Goal: Transaction & Acquisition: Purchase product/service

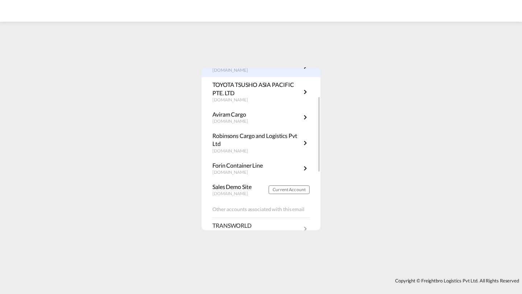
scroll to position [96, 0]
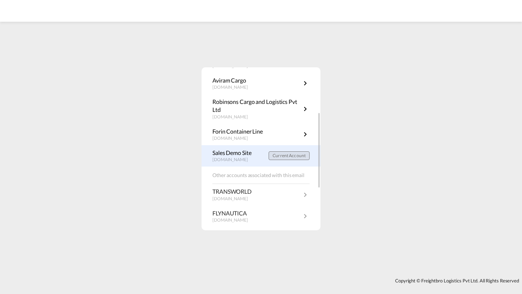
click at [273, 159] on button "Current Account" at bounding box center [289, 156] width 41 height 9
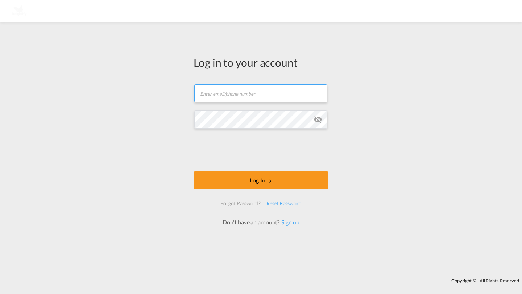
type input "kirk.aranha@freightify.com"
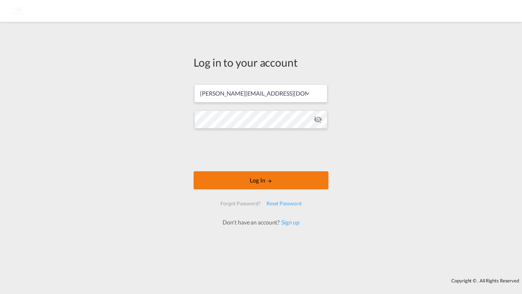
click at [244, 184] on button "Log In" at bounding box center [261, 180] width 135 height 18
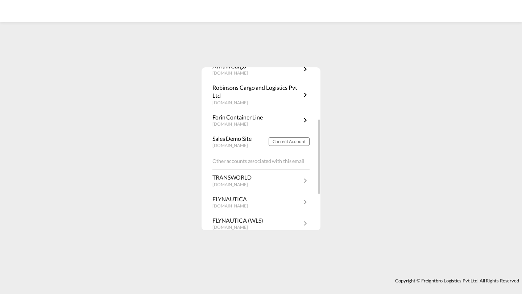
scroll to position [114, 0]
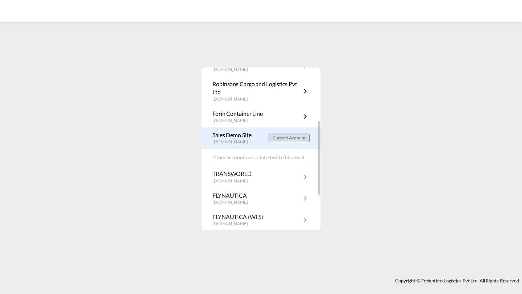
click at [293, 141] on button "Current Account" at bounding box center [289, 138] width 41 height 9
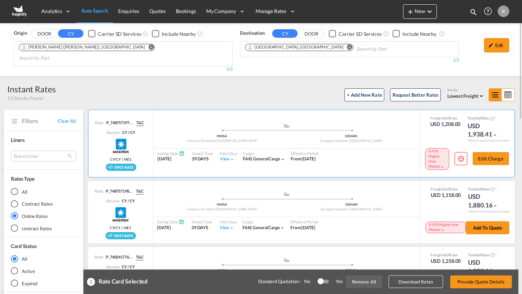
click at [363, 283] on button "Remove All" at bounding box center [364, 282] width 36 height 13
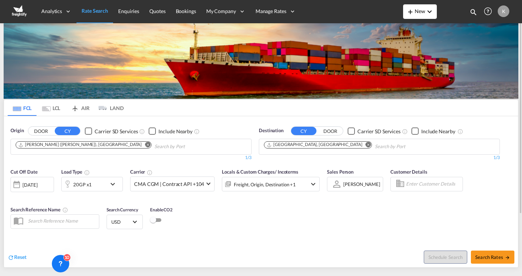
click at [419, 18] on button "New" at bounding box center [420, 11] width 34 height 15
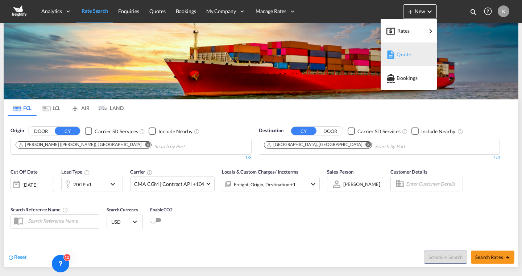
click at [395, 57] on md-icon "button" at bounding box center [390, 54] width 9 height 9
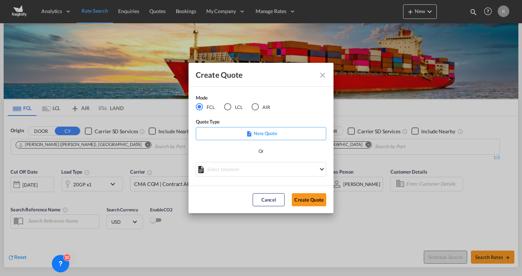
click at [268, 137] on p "New Quote" at bounding box center [260, 132] width 125 height 7
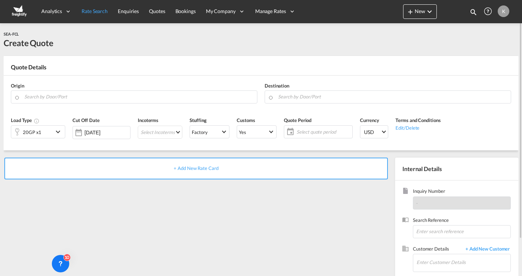
click at [91, 11] on span "Rate Search" at bounding box center [95, 11] width 26 height 6
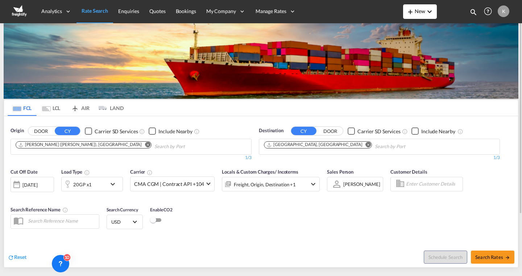
click at [408, 9] on md-icon "icon-plus 400-fg" at bounding box center [410, 11] width 9 height 9
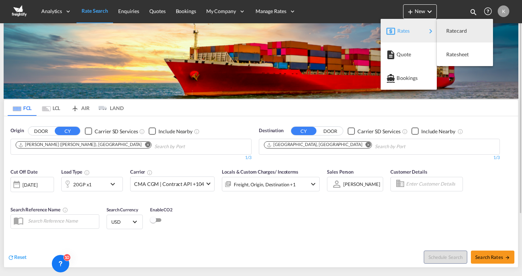
click at [368, 5] on md-backdrop at bounding box center [261, 138] width 522 height 276
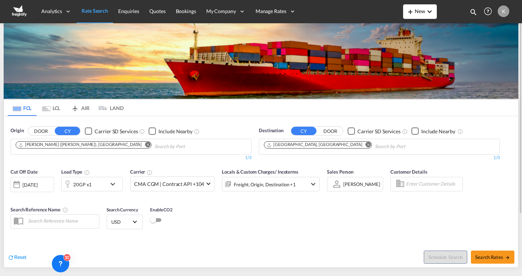
click at [416, 9] on span "New" at bounding box center [420, 11] width 28 height 6
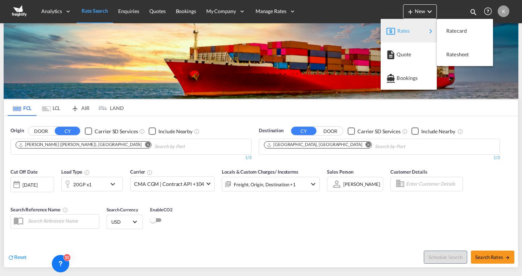
click at [394, 7] on md-backdrop at bounding box center [261, 138] width 522 height 276
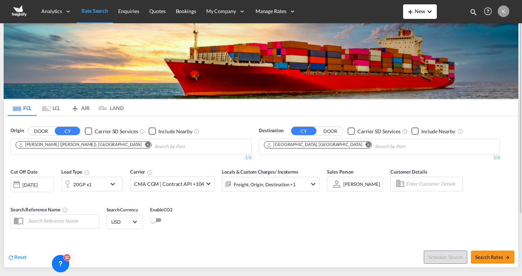
click at [418, 9] on span "New" at bounding box center [420, 11] width 28 height 6
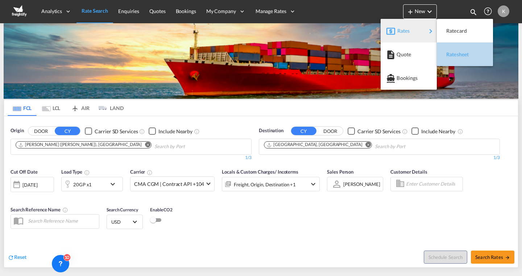
click at [451, 50] on span "Ratesheet" at bounding box center [450, 54] width 8 height 15
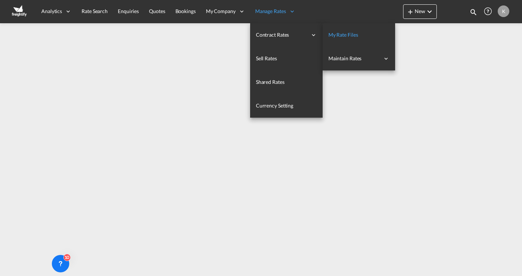
click at [338, 34] on span "My Rate Files" at bounding box center [343, 35] width 30 height 6
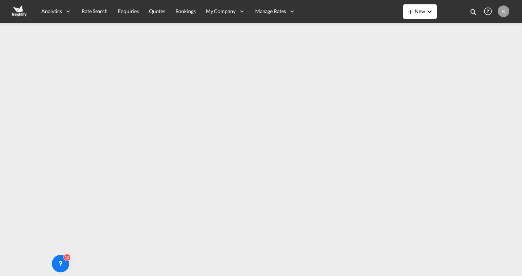
click at [410, 8] on md-icon "icon-plus 400-fg" at bounding box center [410, 11] width 9 height 9
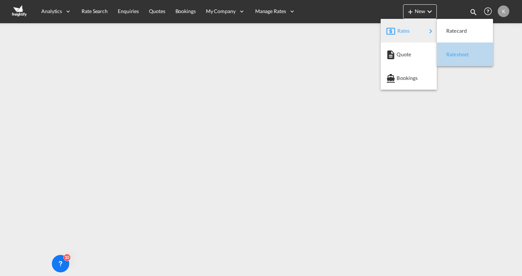
click at [450, 50] on span "Ratesheet" at bounding box center [450, 54] width 8 height 15
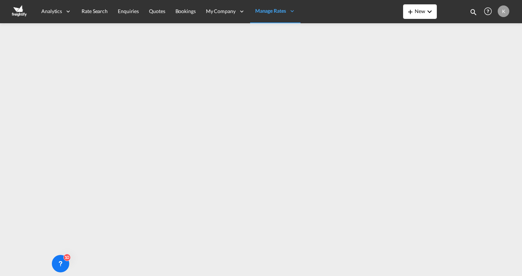
click at [418, 12] on span "New" at bounding box center [420, 11] width 28 height 6
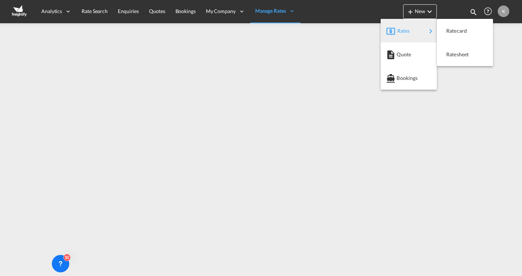
click at [224, 12] on md-backdrop at bounding box center [261, 138] width 522 height 276
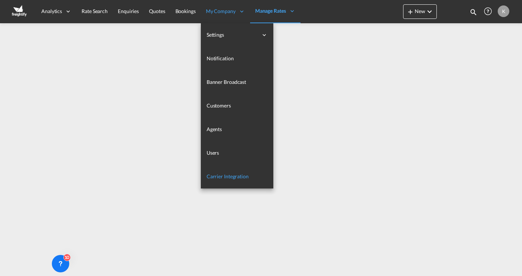
click at [219, 171] on link "Carrier Integration" at bounding box center [237, 177] width 73 height 24
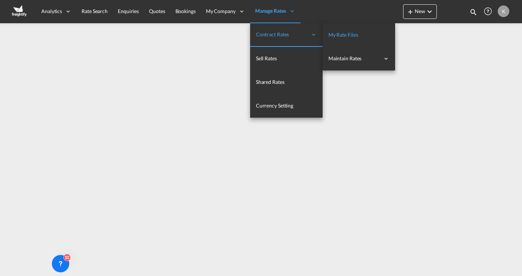
click at [336, 36] on span "My Rate Files" at bounding box center [343, 35] width 30 height 6
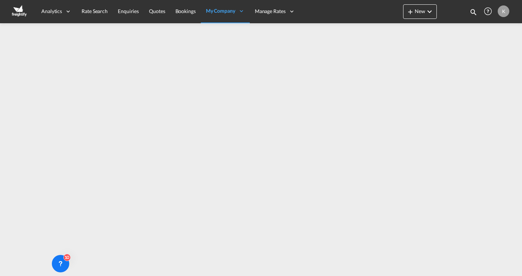
click at [346, 18] on div "Analytics Reports Dashboard Rate Search Enquiries Quotes Bookings" at bounding box center [261, 11] width 500 height 22
click at [411, 14] on md-icon "icon-plus 400-fg" at bounding box center [410, 11] width 9 height 9
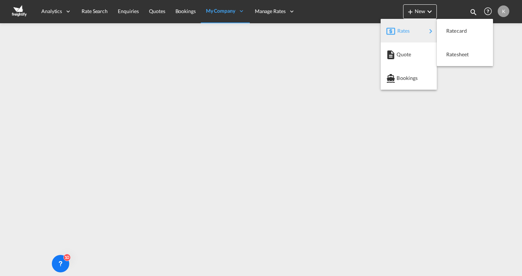
click at [374, 10] on md-backdrop at bounding box center [261, 138] width 522 height 276
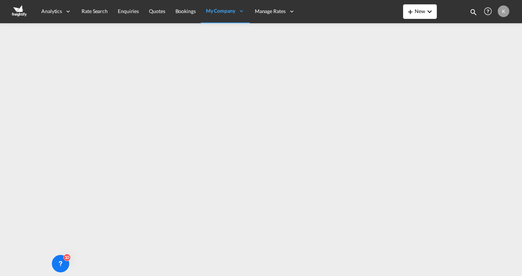
click at [407, 16] on md-icon "icon-plus 400-fg" at bounding box center [410, 11] width 9 height 9
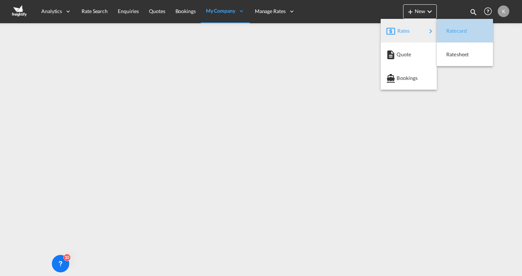
click at [451, 28] on span "Ratecard" at bounding box center [450, 31] width 8 height 15
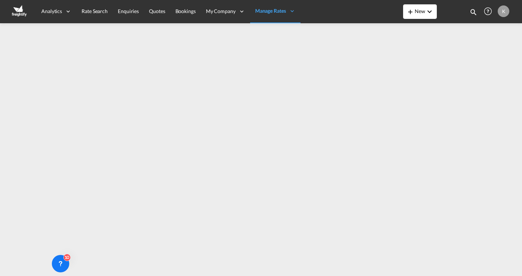
click at [413, 14] on md-icon "icon-plus 400-fg" at bounding box center [410, 11] width 9 height 9
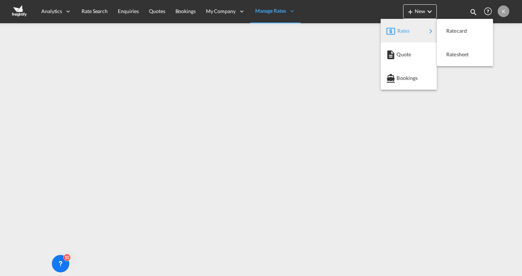
click at [223, 13] on md-backdrop at bounding box center [261, 138] width 522 height 276
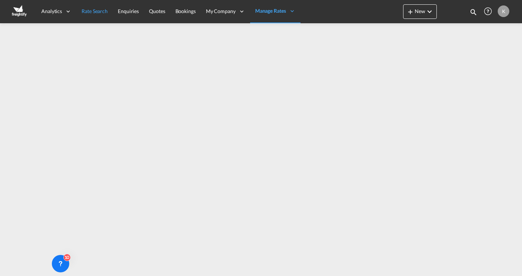
click at [94, 12] on span "Rate Search" at bounding box center [95, 11] width 26 height 6
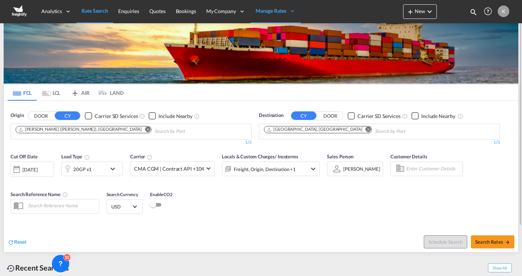
scroll to position [27, 0]
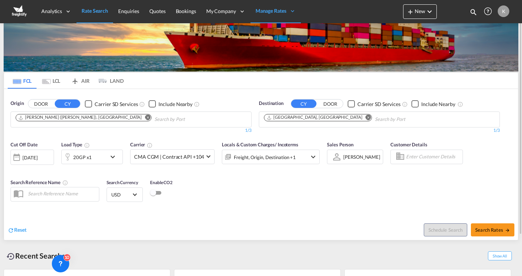
click at [116, 156] on md-icon "icon-chevron-down" at bounding box center [114, 156] width 12 height 9
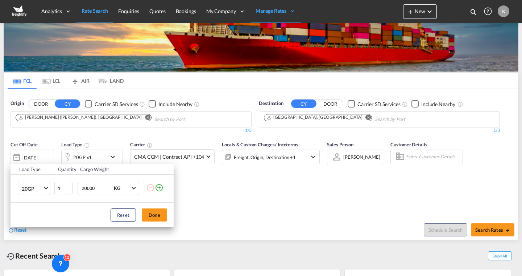
click at [96, 186] on input "20000" at bounding box center [95, 188] width 29 height 12
type input "2"
type input "25000"
click at [153, 214] on button "Done" at bounding box center [154, 214] width 25 height 13
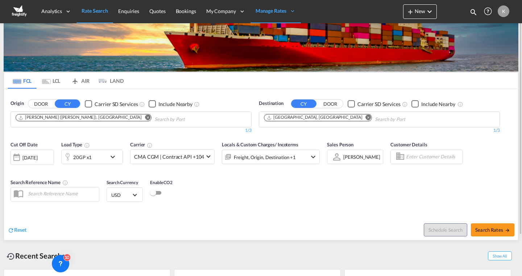
click at [122, 195] on span "USD" at bounding box center [121, 194] width 20 height 7
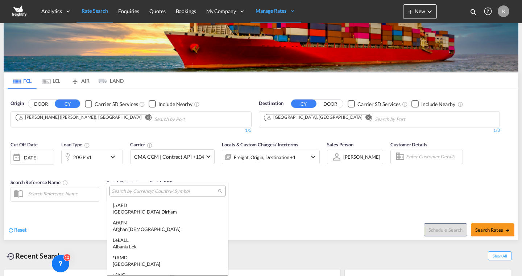
scroll to position [2503, 0]
click at [272, 218] on md-backdrop at bounding box center [261, 138] width 522 height 276
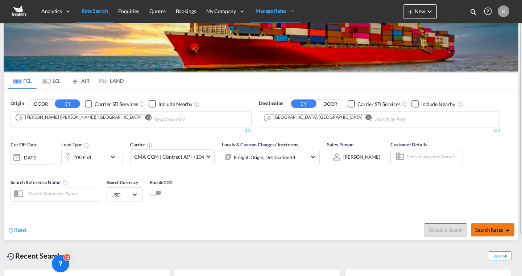
click at [481, 230] on span "Search Rates" at bounding box center [492, 230] width 35 height 6
type input "INNSA to DEHAM / [DATE]"
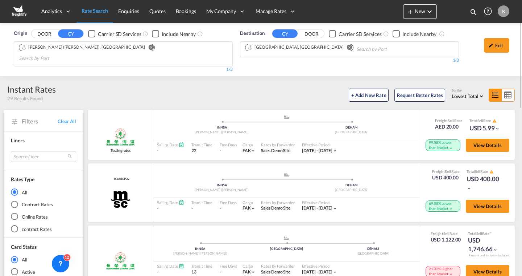
click at [99, 12] on span "Rate Search" at bounding box center [95, 11] width 26 height 6
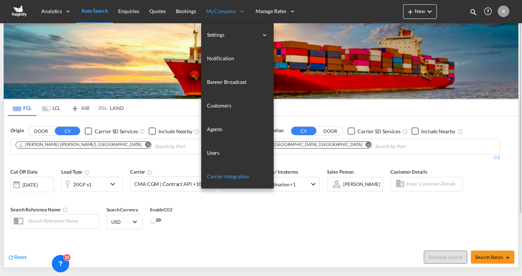
click at [223, 177] on span "Carrier Integration" at bounding box center [228, 176] width 42 height 6
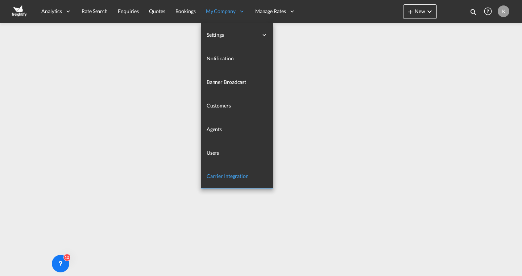
click at [215, 178] on span "Carrier Integration" at bounding box center [228, 176] width 42 height 6
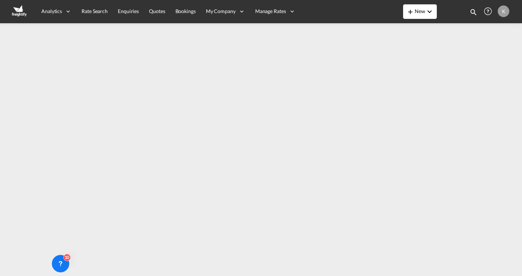
click at [421, 11] on span "New" at bounding box center [420, 11] width 28 height 6
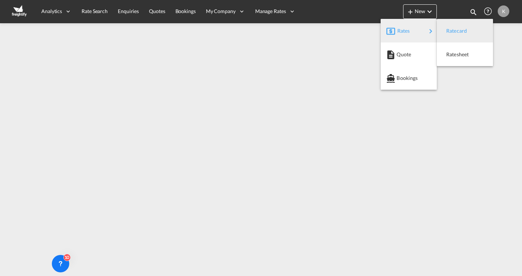
click at [454, 29] on span "Ratecard" at bounding box center [450, 31] width 8 height 15
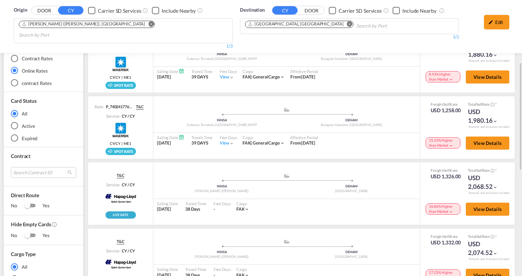
scroll to position [118, 0]
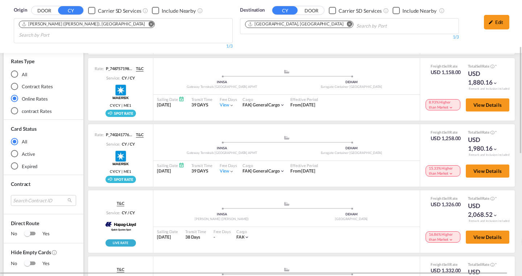
click at [30, 83] on md-radio-button "Contract Rates" at bounding box center [43, 86] width 65 height 7
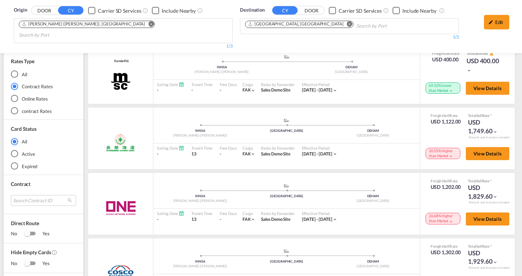
scroll to position [0, 0]
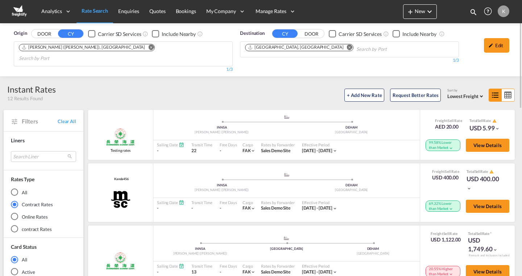
click at [22, 188] on md-radio-button "All" at bounding box center [43, 191] width 65 height 7
click at [476, 91] on div "+ Add New Rate Request Better Rates Sort by Lowest Freight" at bounding box center [287, 93] width 463 height 15
click at [473, 93] on span "Lowest Freight" at bounding box center [462, 96] width 31 height 6
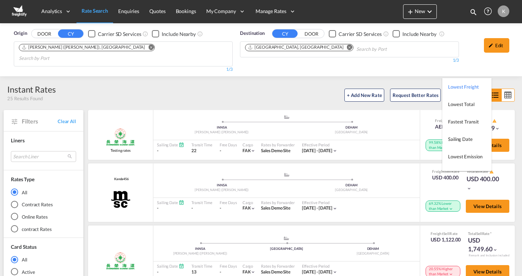
click at [299, 94] on md-backdrop at bounding box center [261, 138] width 522 height 276
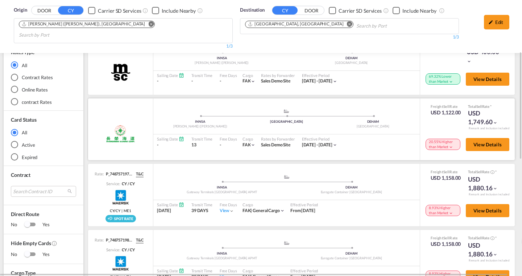
scroll to position [128, 0]
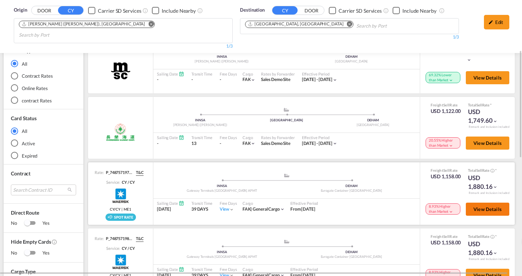
click at [475, 206] on span "View Details" at bounding box center [487, 209] width 28 height 6
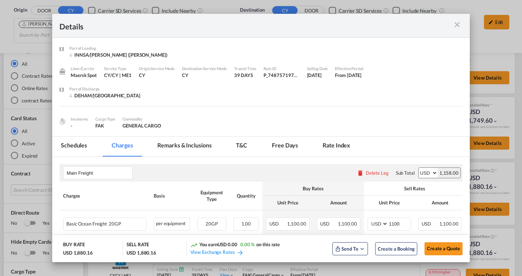
scroll to position [58, 0]
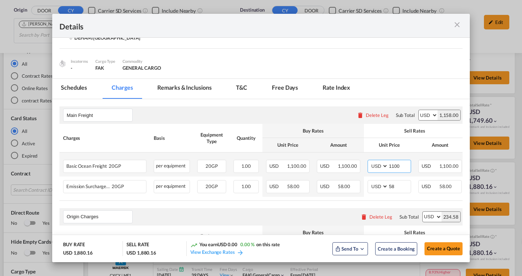
click at [400, 168] on input "1100" at bounding box center [399, 165] width 22 height 11
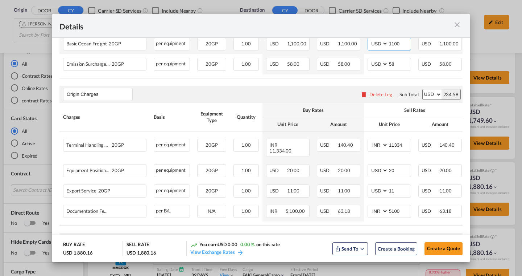
scroll to position [181, 0]
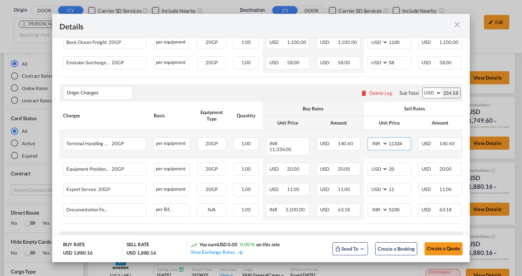
click at [403, 146] on input "11334" at bounding box center [399, 142] width 22 height 11
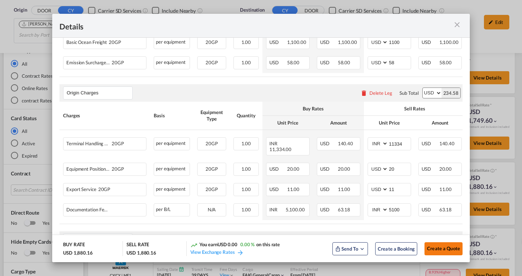
click at [442, 247] on span "Create a Quote" at bounding box center [443, 248] width 33 height 6
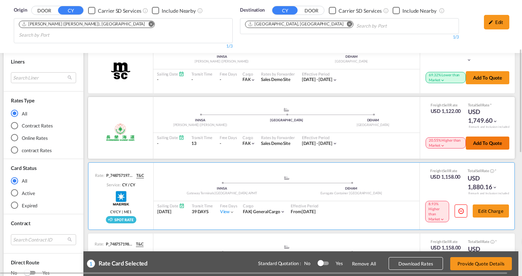
click at [477, 136] on button "Add to quote" at bounding box center [488, 142] width 44 height 13
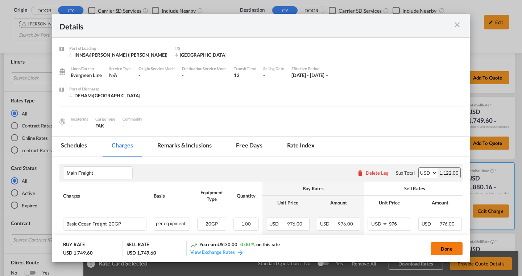
click at [443, 249] on button "Done" at bounding box center [447, 248] width 32 height 13
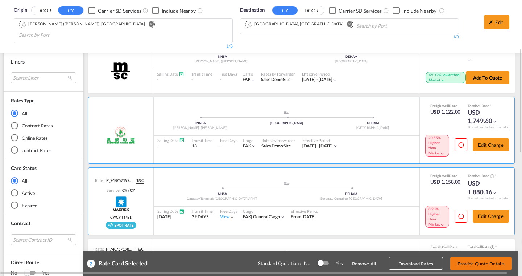
click at [468, 264] on button "Provide Quote Details" at bounding box center [481, 263] width 62 height 13
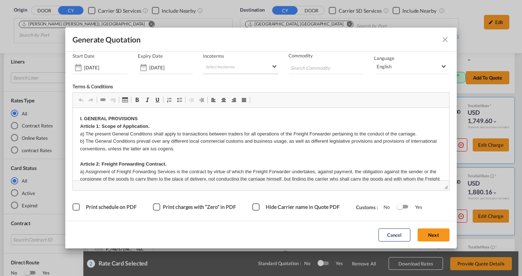
scroll to position [65, 0]
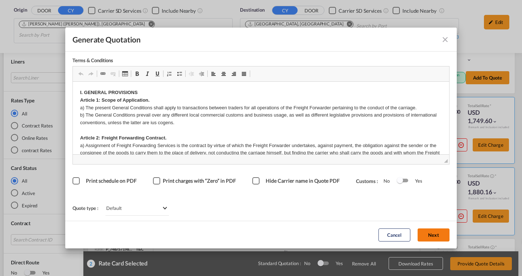
click at [430, 229] on button "Next" at bounding box center [434, 234] width 32 height 13
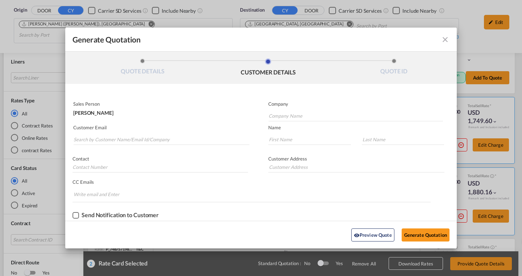
scroll to position [0, 0]
drag, startPoint x: 447, startPoint y: 42, endPoint x: 239, endPoint y: 55, distance: 209.2
click at [447, 42] on md-icon "icon-close fg-AAA8AD cursor m-0" at bounding box center [445, 39] width 9 height 9
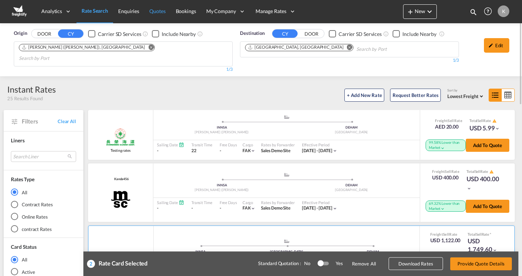
scroll to position [0, 0]
click at [127, 14] on span "Enquiries" at bounding box center [128, 11] width 21 height 6
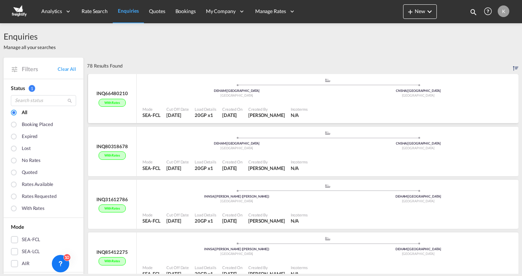
click at [130, 100] on div "INQ66480210 With rates" at bounding box center [112, 98] width 49 height 49
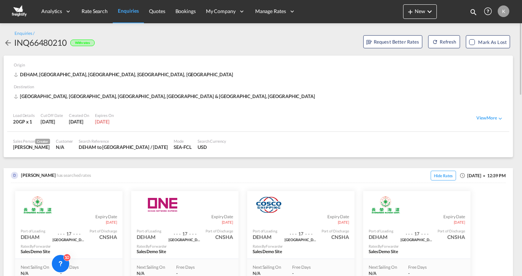
click at [129, 18] on link "Enquiries" at bounding box center [128, 12] width 31 height 24
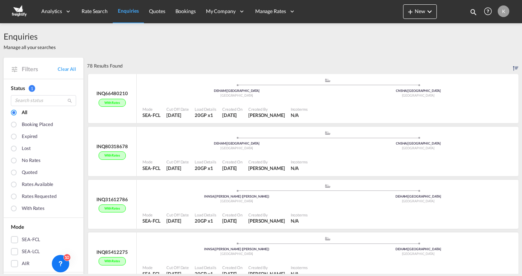
click at [26, 172] on div "Quoted" at bounding box center [29, 173] width 15 height 8
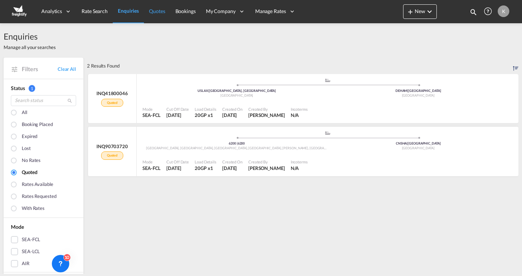
click at [157, 9] on span "Quotes" at bounding box center [157, 11] width 16 height 6
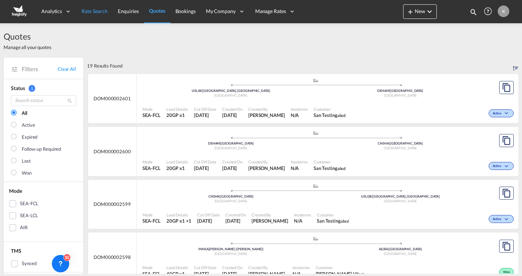
click at [98, 15] on link "Rate Search" at bounding box center [94, 12] width 36 height 24
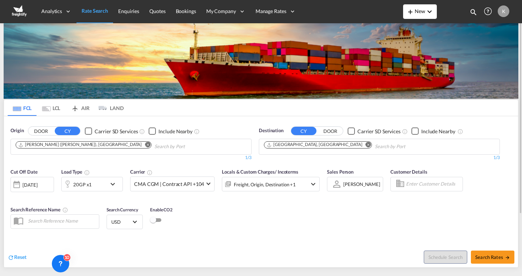
click at [419, 12] on span "New" at bounding box center [420, 11] width 28 height 6
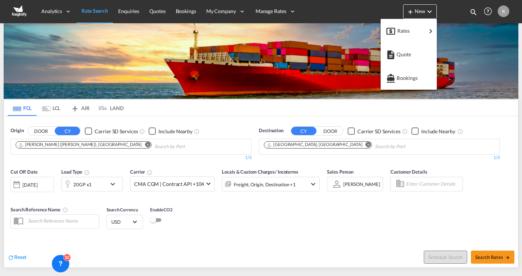
click at [264, 119] on md-backdrop at bounding box center [261, 138] width 522 height 276
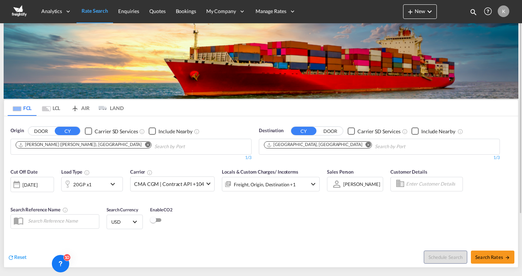
click at [154, 148] on input "Chips input." at bounding box center [188, 147] width 69 height 12
click at [477, 255] on span "Search Rates" at bounding box center [492, 257] width 35 height 6
type input "INNSA to DEHAM / [DATE]"
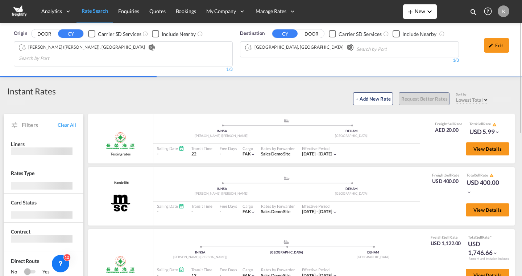
click at [421, 7] on button "New" at bounding box center [420, 11] width 34 height 15
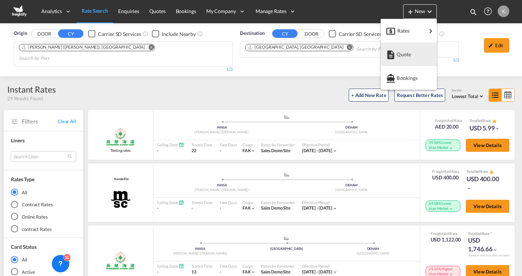
click at [97, 12] on md-backdrop at bounding box center [261, 138] width 522 height 276
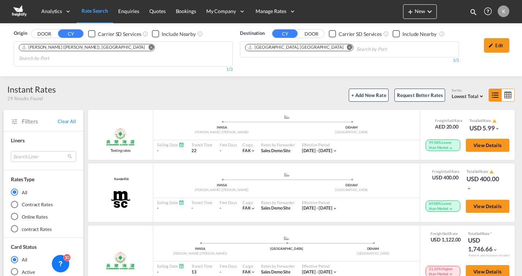
click at [97, 12] on span "Rate Search" at bounding box center [95, 11] width 26 height 6
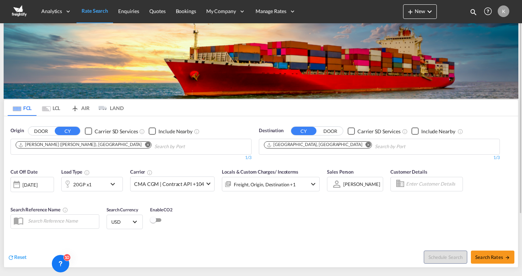
click at [91, 131] on div "Checkbox No Ink" at bounding box center [88, 130] width 7 height 7
click at [350, 131] on div "Checkbox No Ink" at bounding box center [351, 130] width 7 height 7
click at [85, 128] on div "Checkbox No Ink" at bounding box center [88, 130] width 7 height 7
click at [38, 133] on button "DOOR" at bounding box center [40, 131] width 25 height 8
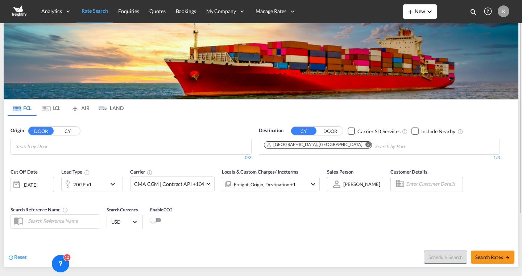
click at [416, 11] on span "New" at bounding box center [420, 11] width 28 height 6
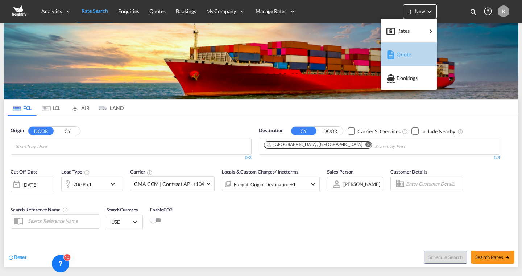
click at [398, 57] on span "Quote" at bounding box center [401, 54] width 8 height 15
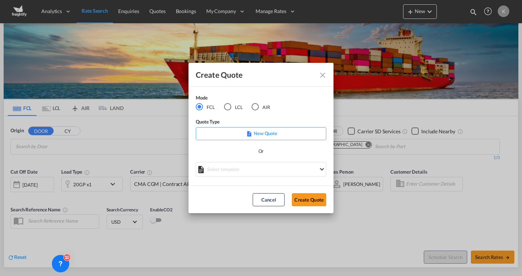
click at [321, 73] on md-icon "Close dialog" at bounding box center [322, 75] width 9 height 9
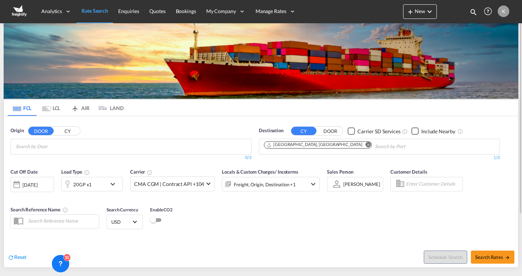
click at [41, 149] on input "Search by Door" at bounding box center [50, 147] width 69 height 12
click at [428, 16] on button "New" at bounding box center [420, 11] width 34 height 15
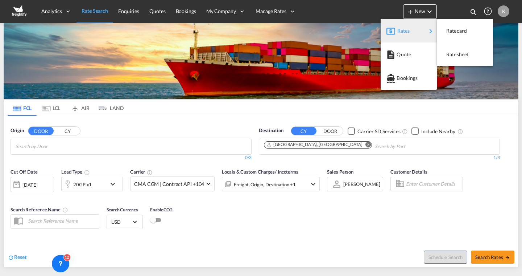
click at [61, 130] on md-backdrop at bounding box center [261, 138] width 522 height 276
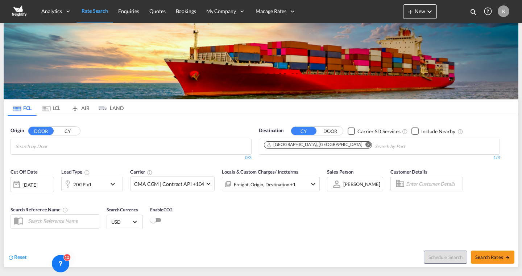
click at [61, 130] on button "CY" at bounding box center [67, 131] width 25 height 8
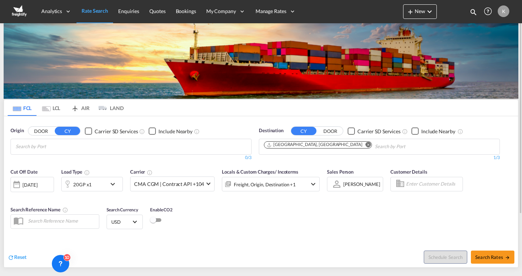
click at [45, 113] on md-tab-item "LCL" at bounding box center [51, 108] width 29 height 16
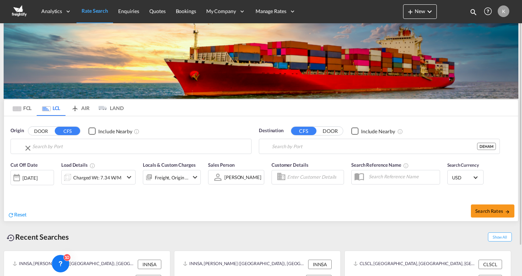
type input "[PERSON_NAME] ([PERSON_NAME]), [GEOGRAPHIC_DATA]"
type input "[GEOGRAPHIC_DATA], [GEOGRAPHIC_DATA]"
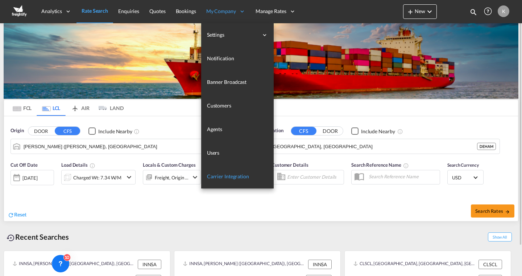
click at [219, 175] on span "Carrier Integration" at bounding box center [228, 176] width 42 height 6
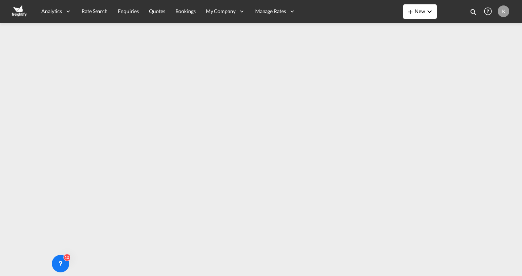
click at [420, 5] on button "New" at bounding box center [420, 11] width 34 height 15
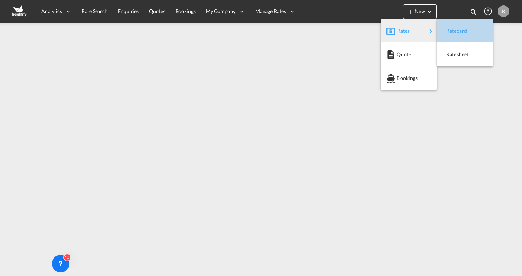
click at [460, 26] on div "Ratecard" at bounding box center [459, 31] width 27 height 18
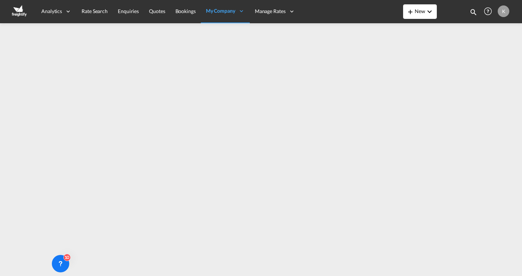
click at [413, 16] on button "New" at bounding box center [420, 11] width 34 height 15
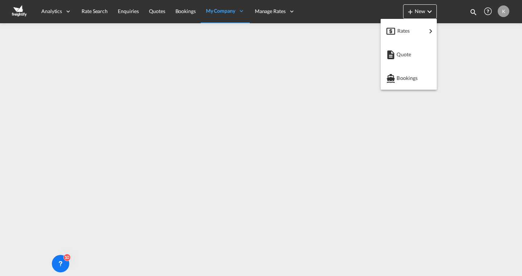
click at [88, 15] on md-backdrop at bounding box center [261, 138] width 522 height 276
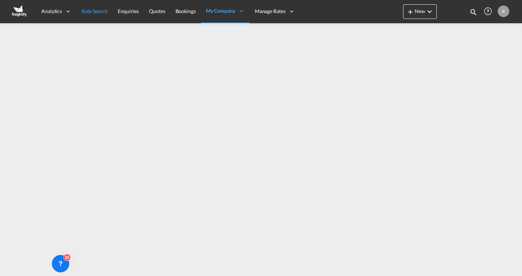
click at [89, 13] on span "Rate Search" at bounding box center [95, 11] width 26 height 6
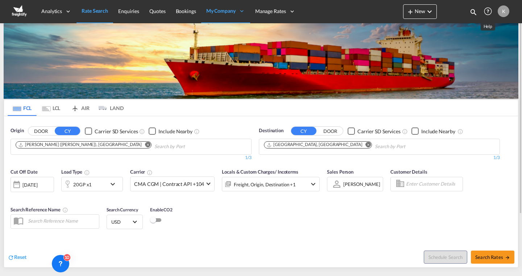
click at [488, 10] on md-icon "Help" at bounding box center [488, 11] width 12 height 12
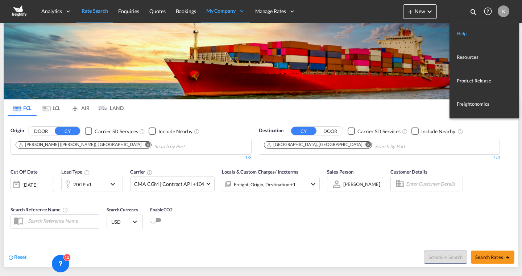
click at [465, 32] on link "Help" at bounding box center [479, 33] width 44 height 18
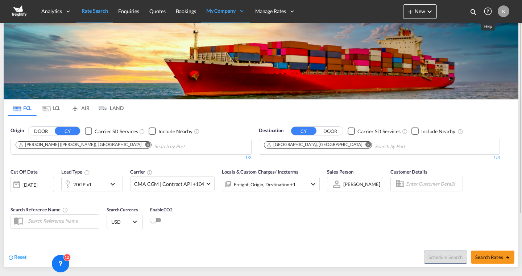
click at [485, 9] on md-icon "Help" at bounding box center [488, 11] width 12 height 12
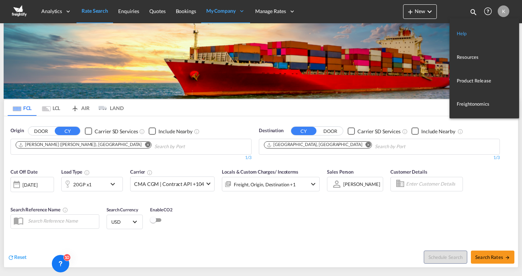
click at [468, 33] on link "Help" at bounding box center [479, 33] width 44 height 18
